Goal: Information Seeking & Learning: Learn about a topic

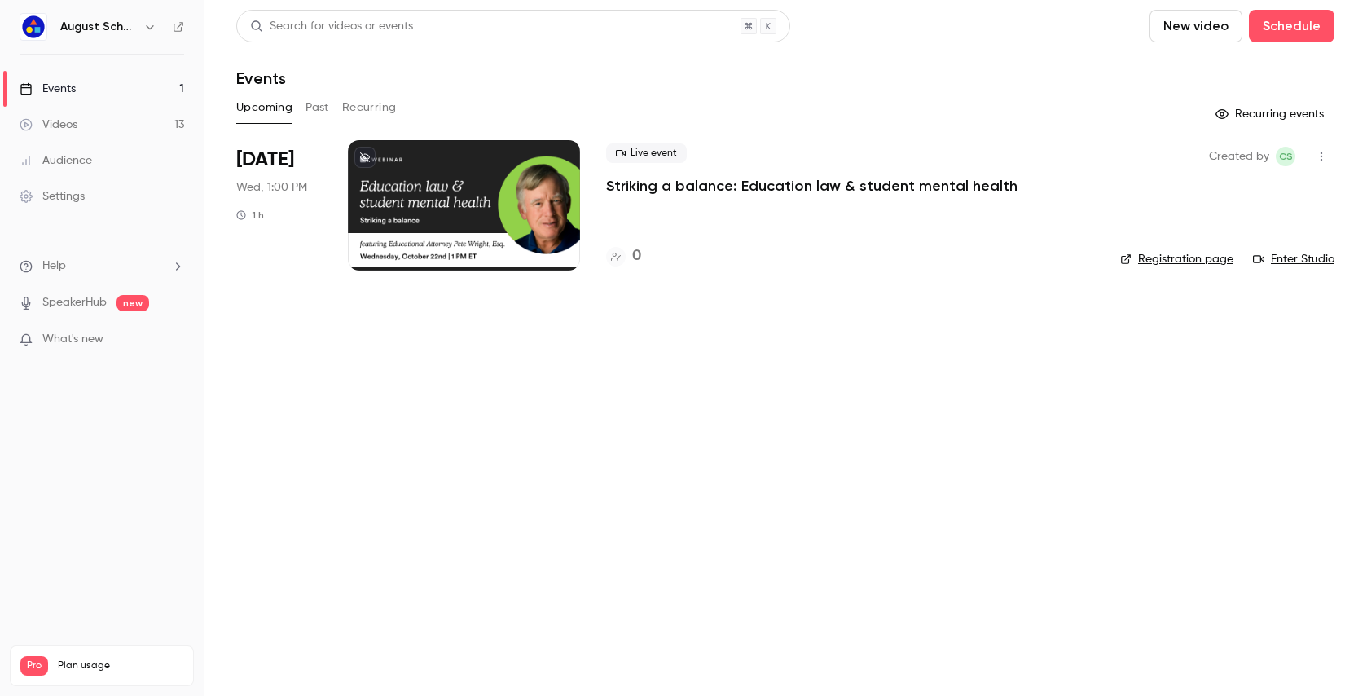
click at [628, 186] on p "Striking a balance: Education law & student mental health" at bounding box center [811, 186] width 411 height 20
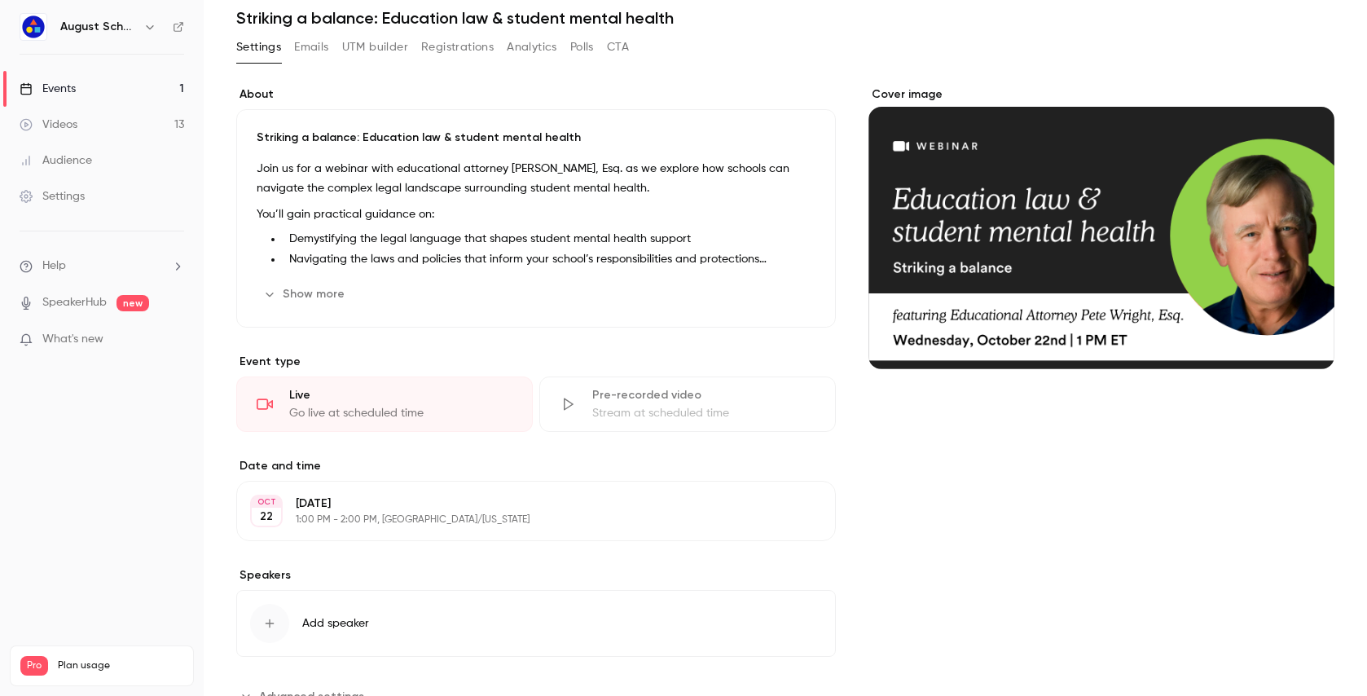
scroll to position [83, 0]
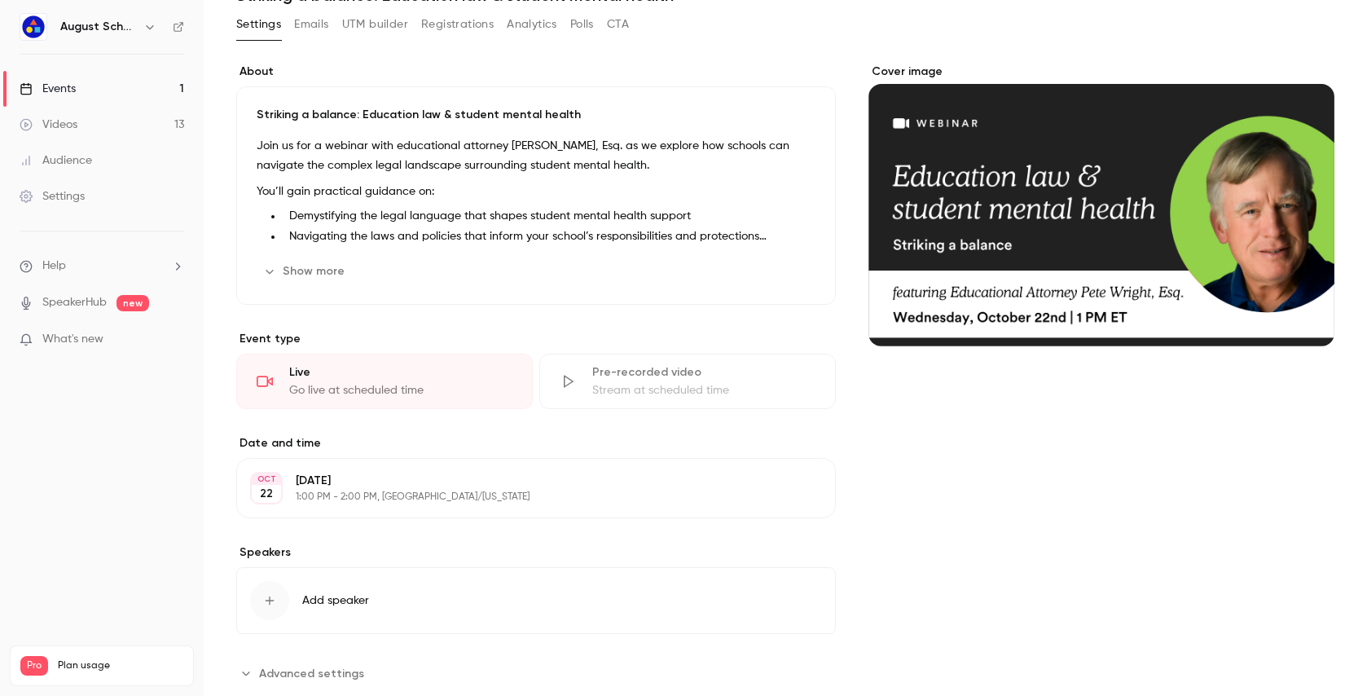
click at [308, 263] on button "Show more" at bounding box center [306, 271] width 98 height 26
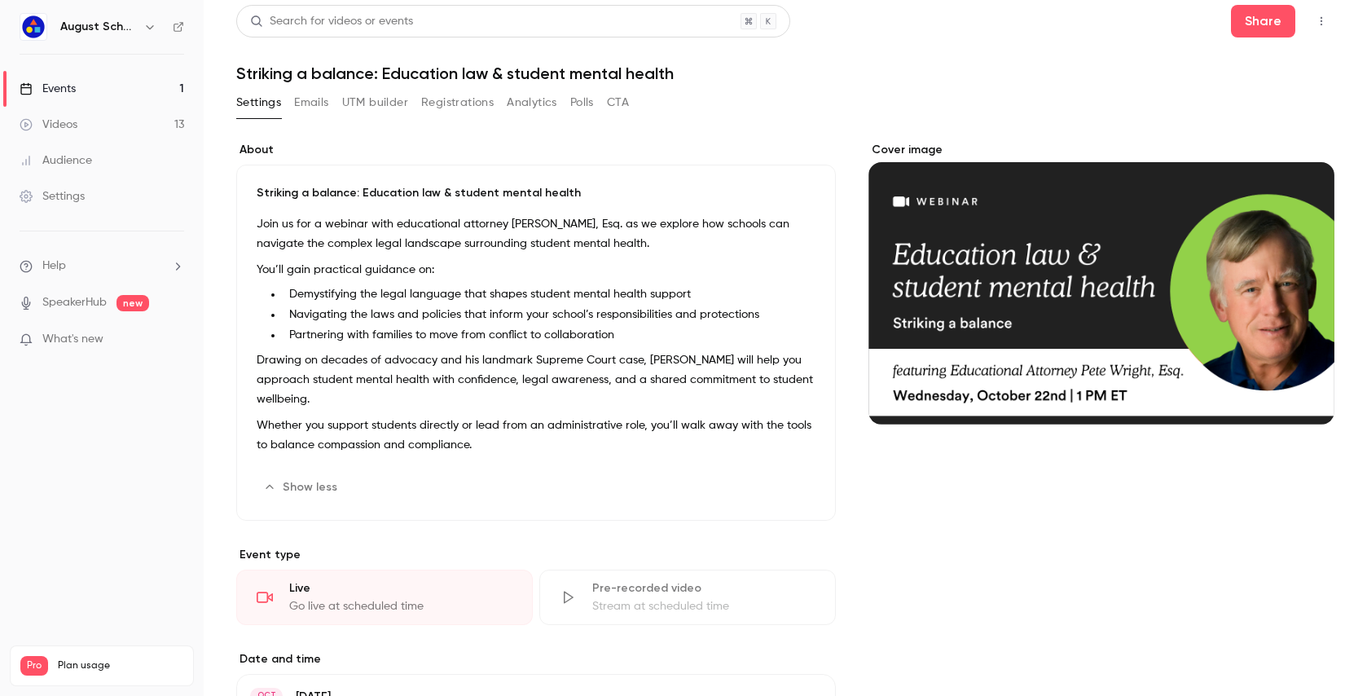
scroll to position [0, 0]
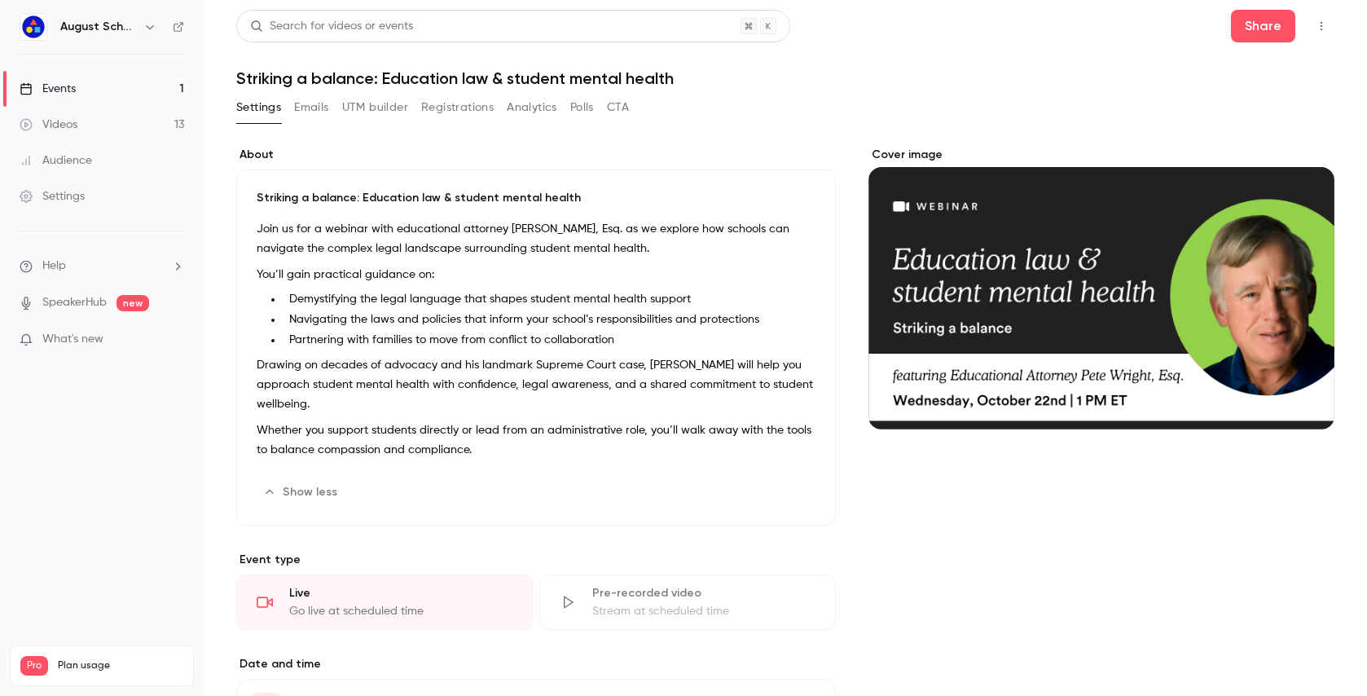
click at [303, 102] on button "Emails" at bounding box center [311, 108] width 34 height 26
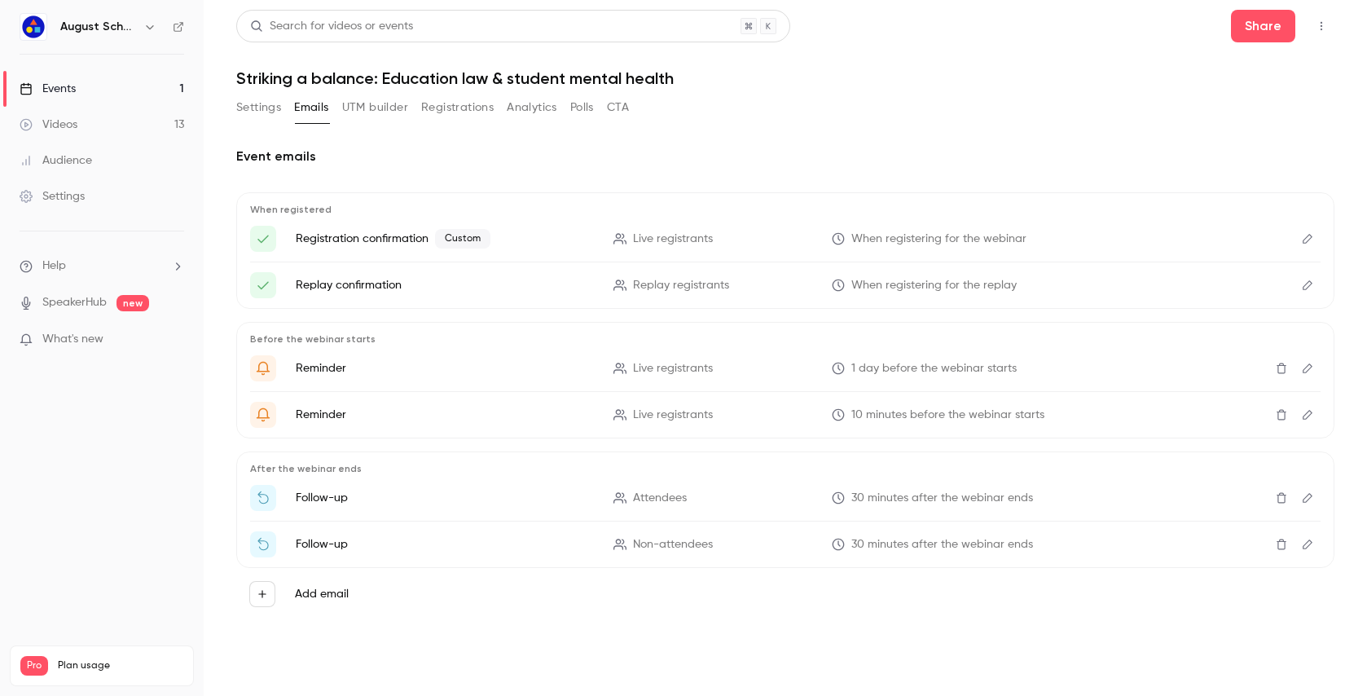
click at [387, 110] on button "UTM builder" at bounding box center [375, 108] width 66 height 26
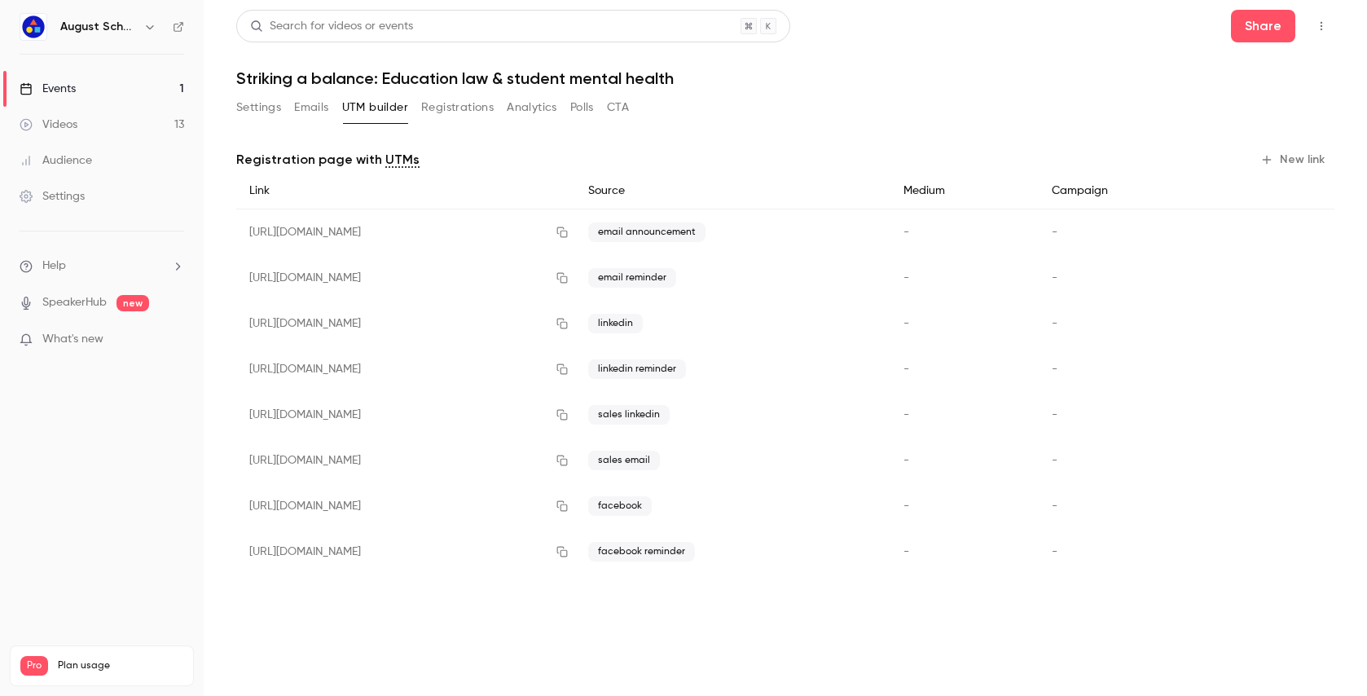
click at [449, 105] on button "Registrations" at bounding box center [457, 108] width 73 height 26
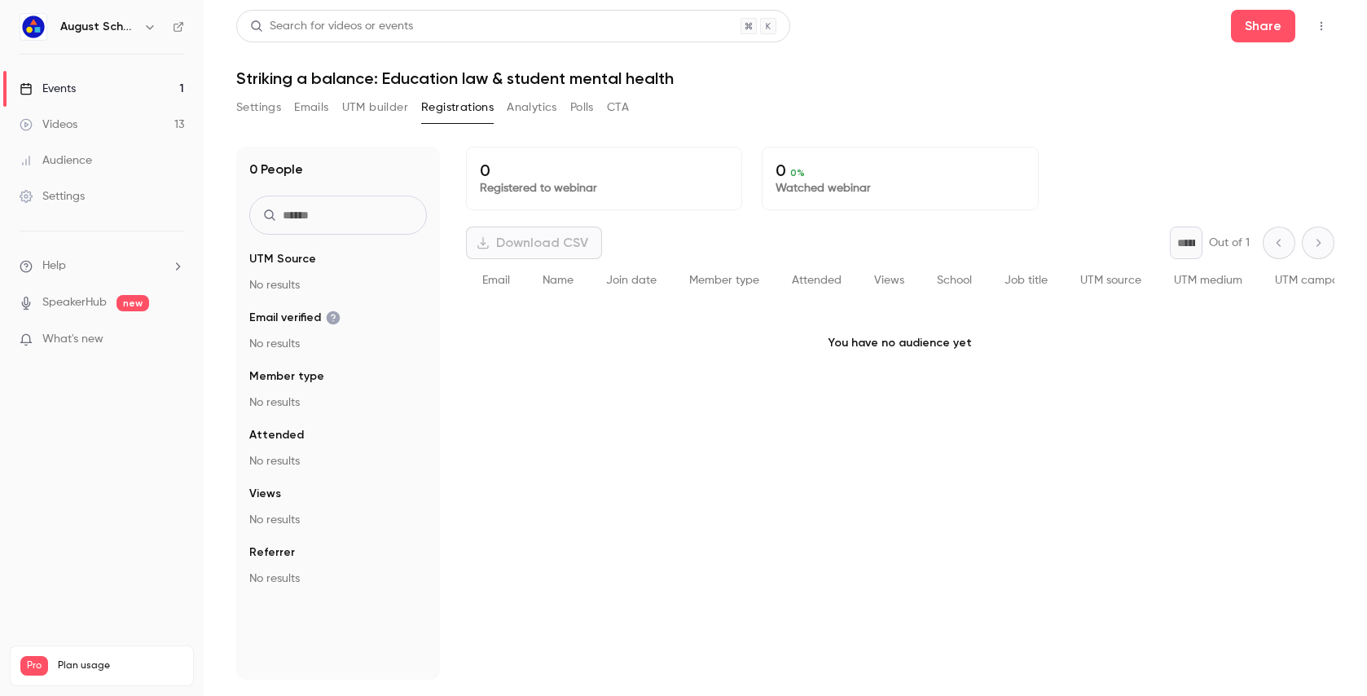
click at [539, 112] on button "Analytics" at bounding box center [532, 108] width 51 height 26
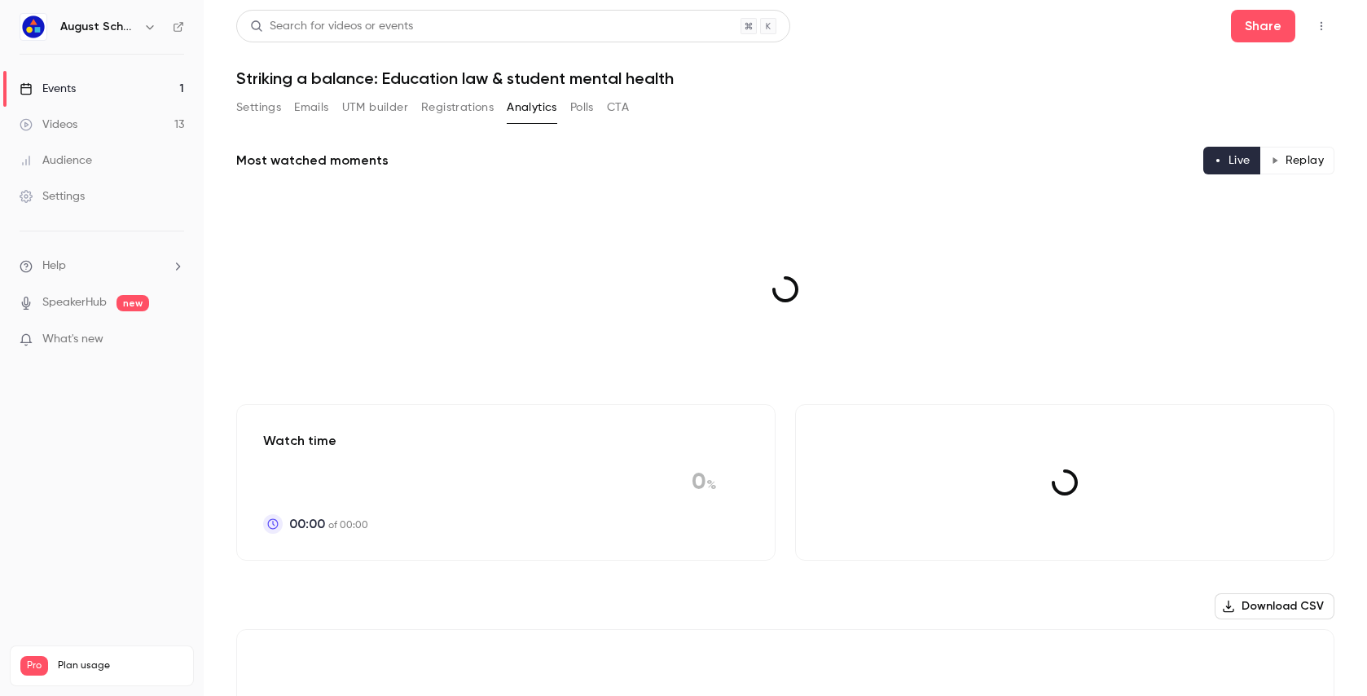
click at [576, 109] on button "Polls" at bounding box center [582, 108] width 24 height 26
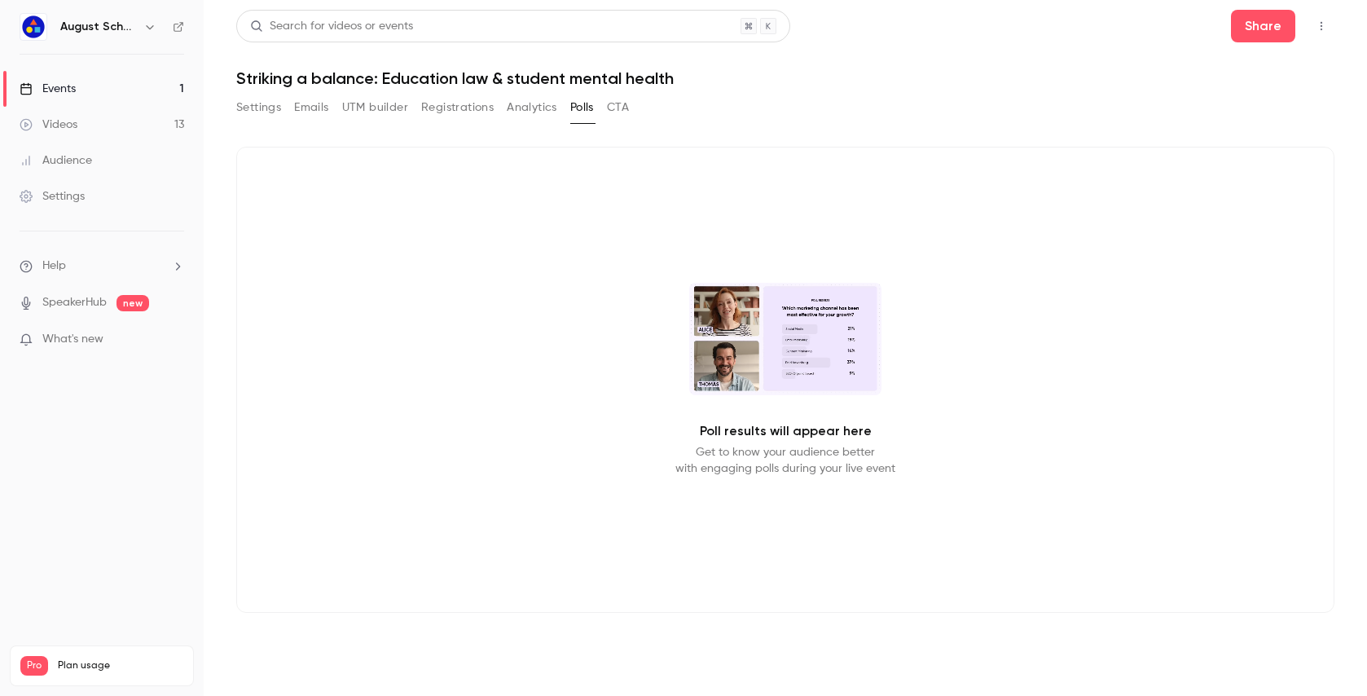
click at [612, 108] on button "CTA" at bounding box center [618, 108] width 22 height 26
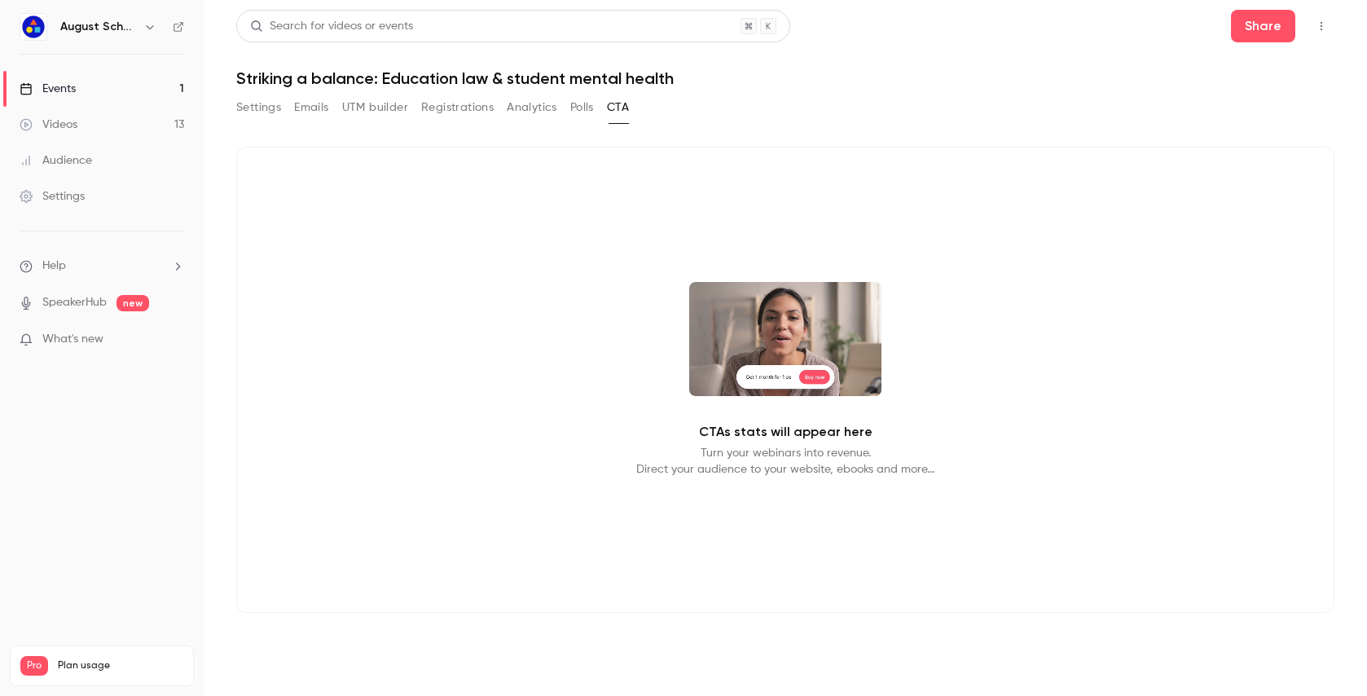
click at [249, 115] on button "Settings" at bounding box center [258, 108] width 45 height 26
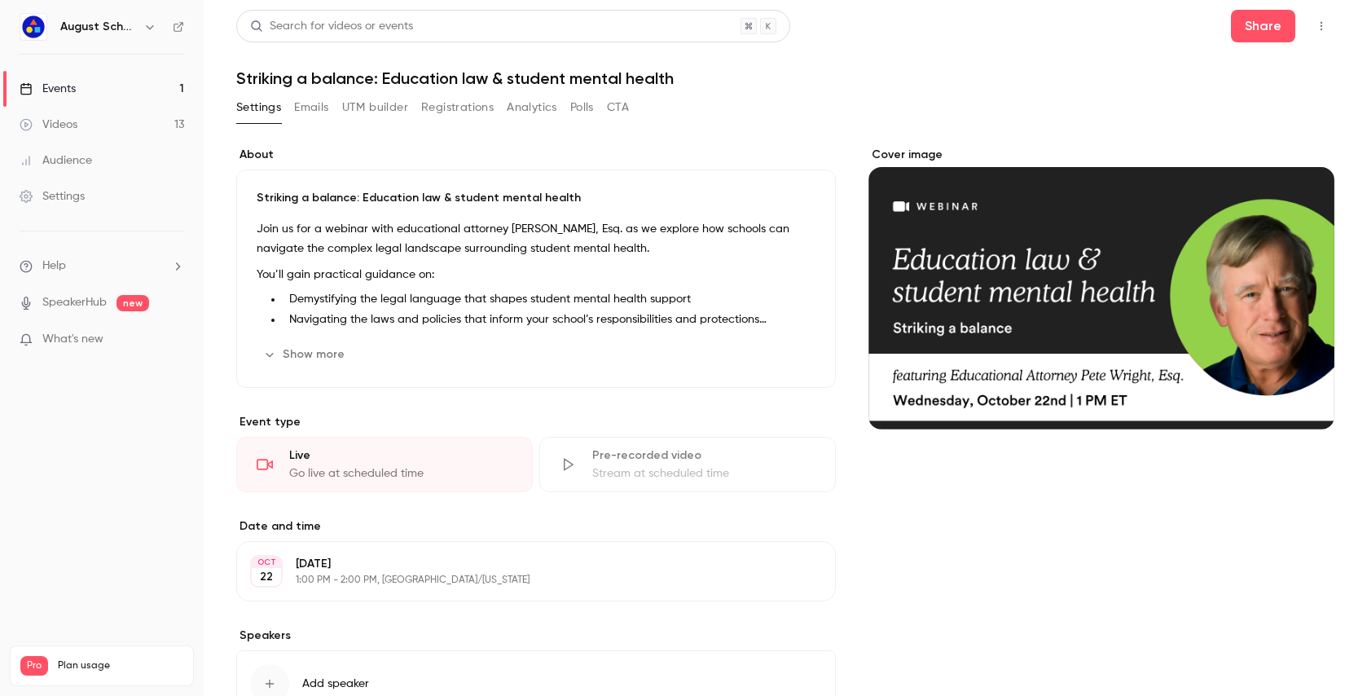
click at [291, 350] on button "Show more" at bounding box center [306, 354] width 98 height 26
